Goal: Task Accomplishment & Management: Manage account settings

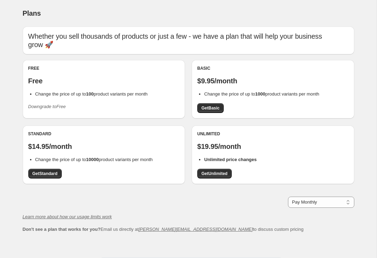
click at [119, 86] on div "Free Free Change the price of up to 100 product variants per month Downgrade to…" at bounding box center [103, 89] width 151 height 47
click at [65, 100] on div "Free Free Change the price of up to 100 product variants per month Downgrade to…" at bounding box center [103, 89] width 151 height 47
click at [66, 108] on icon "Downgrade to Free" at bounding box center [47, 106] width 38 height 5
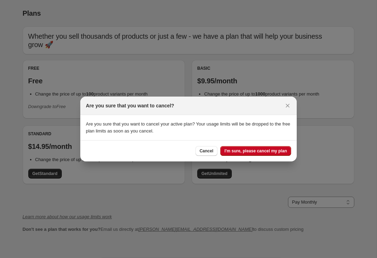
click at [245, 150] on span "I'm sure, please cancel my plan" at bounding box center [255, 151] width 62 height 6
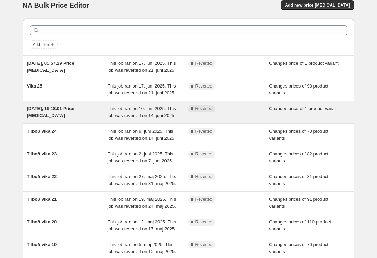
scroll to position [9, 0]
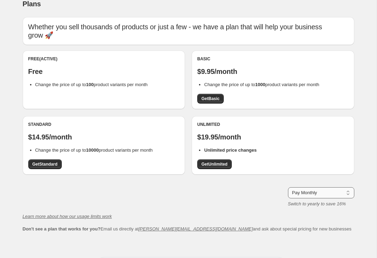
click at [303, 196] on select "Pay Monthly Pay Yearly (Save 16%)" at bounding box center [321, 192] width 66 height 11
select select "year"
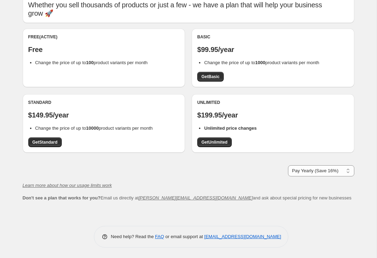
scroll to position [31, 0]
